Goal: Check status: Check status

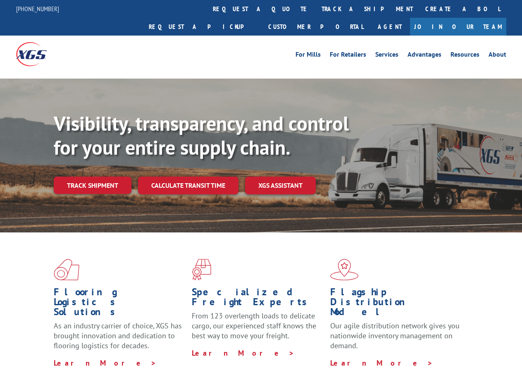
click at [261, 195] on div "Visibility, transparency, and control for your entire supply chain. Track shipm…" at bounding box center [288, 169] width 468 height 115
click at [315, 9] on link "track a shipment" at bounding box center [367, 9] width 104 height 18
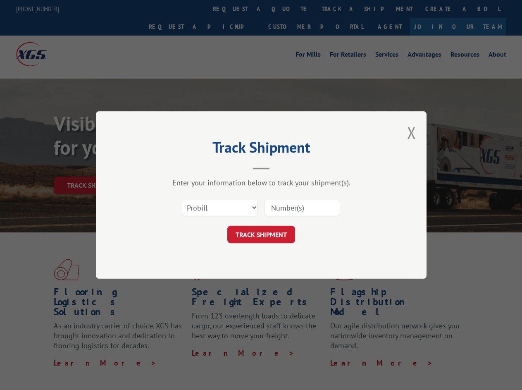
click at [288, 9] on div "Track Shipment Enter your information below to track your shipment(s). Select c…" at bounding box center [261, 195] width 522 height 390
click at [340, 9] on div "Track Shipment Enter your information below to track your shipment(s). Select c…" at bounding box center [261, 195] width 522 height 390
click at [92, 167] on div "Track Shipment Enter your information below to track your shipment(s). Select c…" at bounding box center [261, 195] width 522 height 390
click at [188, 167] on header "Track Shipment" at bounding box center [261, 155] width 248 height 28
click at [281, 167] on header "Track Shipment" at bounding box center [261, 155] width 248 height 28
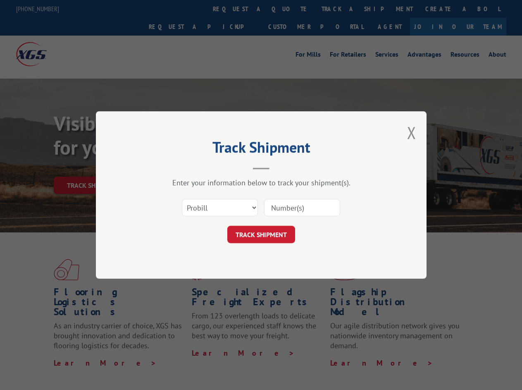
scroll to position [262, 0]
